Goal: Task Accomplishment & Management: Manage account settings

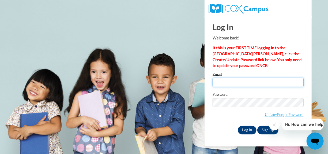
type input "shanellewash14@icloud.com"
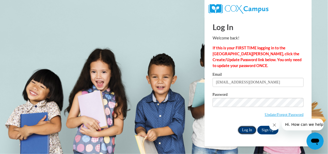
click at [242, 131] on input "Log In" at bounding box center [247, 130] width 19 height 9
click at [246, 130] on input "Log In" at bounding box center [247, 130] width 19 height 9
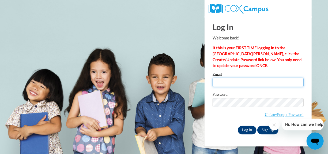
type input "shanellewash14@icloud.com"
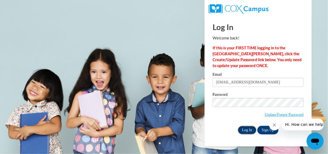
click at [247, 129] on input "Log In" at bounding box center [247, 130] width 19 height 9
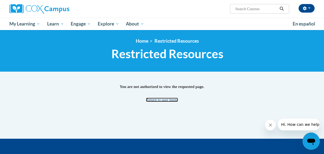
click at [166, 100] on link "Return to user menu" at bounding box center [162, 99] width 32 height 4
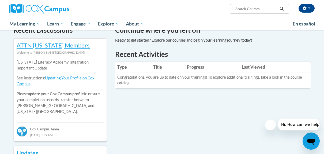
scroll to position [178, 0]
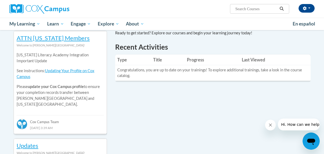
click at [198, 61] on th "Progress" at bounding box center [212, 59] width 55 height 11
click at [154, 60] on th "Title" at bounding box center [168, 59] width 34 height 11
click at [260, 61] on th "Last Viewed" at bounding box center [275, 59] width 71 height 11
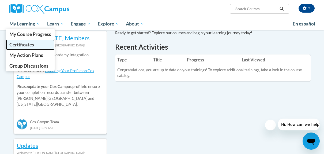
click at [21, 44] on span "Certificates" at bounding box center [21, 45] width 25 height 6
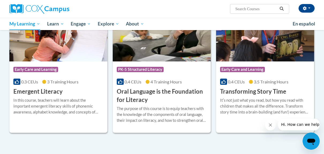
scroll to position [145, 0]
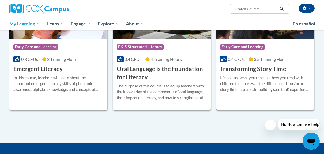
click at [240, 45] on span "Early Care and Learning" at bounding box center [242, 46] width 45 height 5
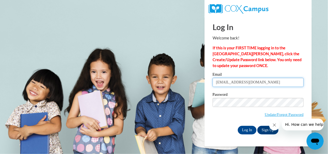
click at [271, 81] on input "[EMAIL_ADDRESS][DOMAIN_NAME]" at bounding box center [257, 82] width 91 height 9
type input "[EMAIL_ADDRESS][DOMAIN_NAME]"
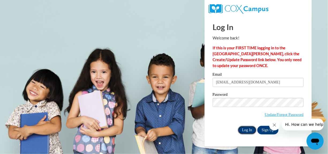
click at [242, 130] on input "Log In" at bounding box center [247, 130] width 19 height 9
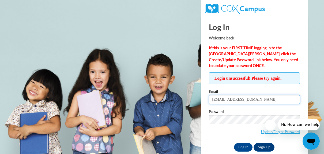
click at [277, 103] on input "[EMAIL_ADDRESS][DOMAIN_NAME]" at bounding box center [254, 99] width 91 height 9
click at [287, 98] on input "[EMAIL_ADDRESS][DOMAIN_NAME]" at bounding box center [254, 99] width 91 height 9
type input "[EMAIL_ADDRESS][DOMAIN_NAME]"
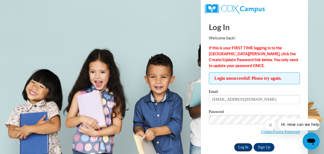
click at [242, 147] on input "Log In" at bounding box center [243, 147] width 19 height 9
click at [247, 144] on input "Log In" at bounding box center [243, 147] width 19 height 9
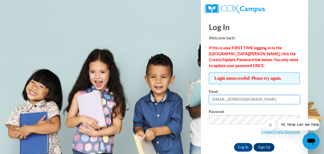
click at [262, 101] on input "pettyalicia533@gmail.com" at bounding box center [254, 99] width 91 height 9
type input "pettyalicia533@gmail.com"
click at [268, 97] on input "pettyalicia533@gmail.com" at bounding box center [254, 99] width 91 height 9
click at [269, 101] on input "pettyalicia533@gmail.com" at bounding box center [254, 99] width 91 height 9
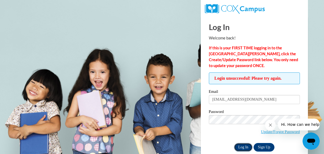
click at [243, 147] on input "Log In" at bounding box center [243, 147] width 19 height 9
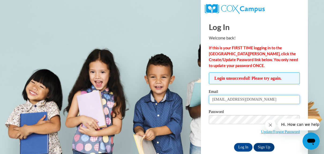
click at [270, 96] on input "pettyalicia533@gmail.com" at bounding box center [254, 99] width 91 height 9
click at [279, 101] on input "shanellewash14@icloud.com" at bounding box center [254, 99] width 91 height 9
click at [320, 57] on body "Log In Welcome back! If this is your FIRST TIME logging in to the NEW Cox Campu…" at bounding box center [162, 77] width 324 height 154
click at [264, 99] on input "christinaroncali37@yahoo.com" at bounding box center [254, 99] width 91 height 9
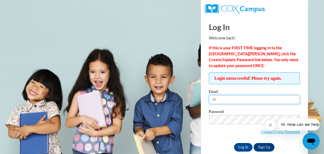
type input "c"
type input "AliciaPetty817@yahoo.com"
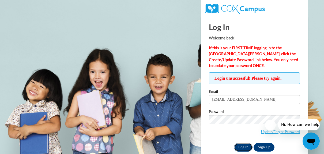
click at [243, 149] on input "Log In" at bounding box center [243, 147] width 19 height 9
click at [243, 148] on input "Log In" at bounding box center [243, 147] width 19 height 9
click at [241, 147] on input "Log In" at bounding box center [243, 147] width 19 height 9
click at [215, 127] on span "Update/Forgot Password" at bounding box center [254, 126] width 91 height 22
click at [293, 118] on button "Hi. How can we help?" at bounding box center [301, 124] width 47 height 12
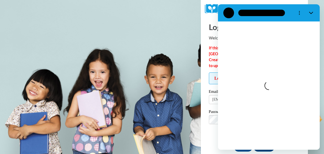
click at [199, 27] on body "Log In Welcome back! If this is your FIRST TIME logging in to the NEW Cox Campu…" at bounding box center [162, 77] width 324 height 154
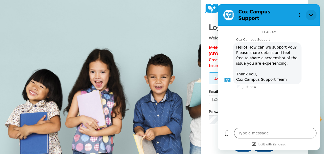
click at [311, 13] on icon "Close" at bounding box center [311, 15] width 4 height 4
type textarea "x"
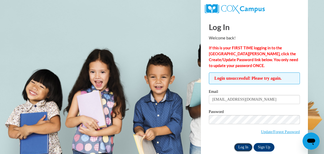
click at [244, 147] on input "Log In" at bounding box center [243, 147] width 19 height 9
click at [278, 129] on link "Update/Forgot Password" at bounding box center [280, 131] width 39 height 4
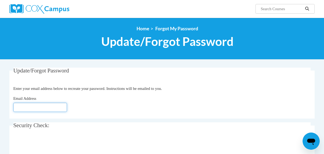
click at [39, 105] on input "Email Address" at bounding box center [40, 106] width 54 height 9
type input "a"
click button "Refresh captcha" at bounding box center [0, 0] width 0 height 0
type input "[EMAIL_ADDRESS][DOMAIN_NAME]"
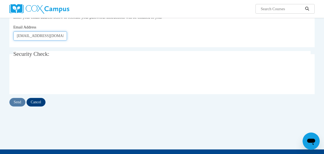
scroll to position [80, 0]
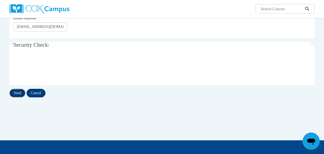
click at [18, 93] on input "Send" at bounding box center [17, 93] width 16 height 9
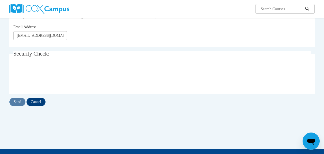
scroll to position [107, 0]
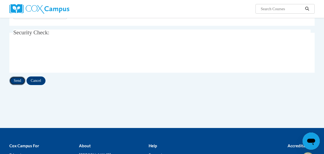
click at [21, 80] on input "Send" at bounding box center [17, 80] width 16 height 9
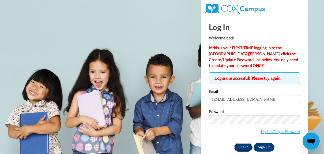
click at [243, 147] on input "Log In" at bounding box center [243, 147] width 19 height 9
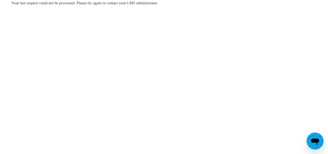
click at [170, 6] on div "Your last request could not be processed. Please try again or contact your LMS …" at bounding box center [163, 19] width 313 height 38
drag, startPoint x: 170, startPoint y: 6, endPoint x: 208, endPoint y: 51, distance: 58.9
click at [208, 51] on body "Your last request could not be processed. Please try again or contact your LMS …" at bounding box center [164, 77] width 328 height 154
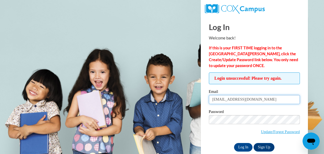
click at [272, 100] on input "AliciaPetty817@yahoo.com" at bounding box center [254, 99] width 91 height 9
type input "A"
type input "christinaroncali37@yahoo.com"
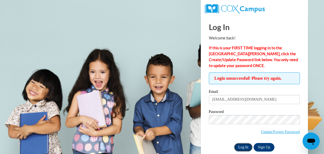
click at [239, 146] on input "Log In" at bounding box center [243, 147] width 19 height 9
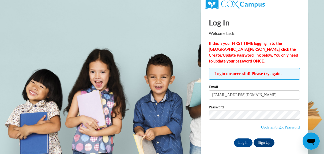
scroll to position [9, 0]
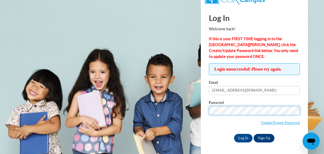
click at [234, 134] on input "Log In" at bounding box center [243, 138] width 19 height 9
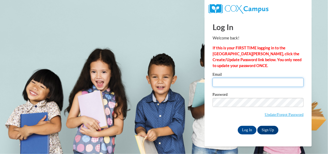
type input "[EMAIL_ADDRESS][DOMAIN_NAME]"
drag, startPoint x: 0, startPoint y: 0, endPoint x: 238, endPoint y: 85, distance: 252.9
click at [238, 85] on input "[EMAIL_ADDRESS][DOMAIN_NAME]" at bounding box center [257, 82] width 91 height 9
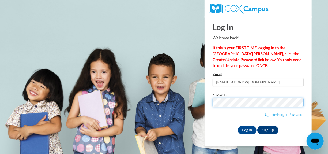
click at [238, 126] on input "Log In" at bounding box center [247, 130] width 19 height 9
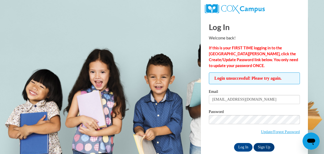
click at [176, 100] on body "Log In Welcome back! If this is your FIRST TIME logging in to the [GEOGRAPHIC_D…" at bounding box center [162, 77] width 324 height 154
click at [219, 138] on div "Password Update/Forgot Password" at bounding box center [254, 125] width 91 height 32
click at [245, 148] on input "Log In" at bounding box center [243, 147] width 19 height 9
click at [200, 131] on body "Log In Welcome back! If this is your FIRST TIME logging in to the [GEOGRAPHIC_D…" at bounding box center [162, 77] width 324 height 154
click at [281, 101] on input "[EMAIL_ADDRESS][DOMAIN_NAME]" at bounding box center [254, 99] width 91 height 9
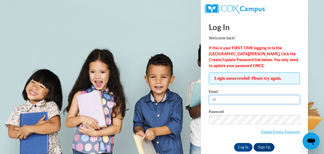
type input "c"
type input "[EMAIL_ADDRESS][DOMAIN_NAME]"
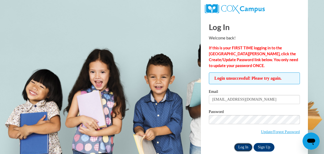
click at [239, 145] on input "Log In" at bounding box center [243, 147] width 19 height 9
